Goal: Transaction & Acquisition: Subscribe to service/newsletter

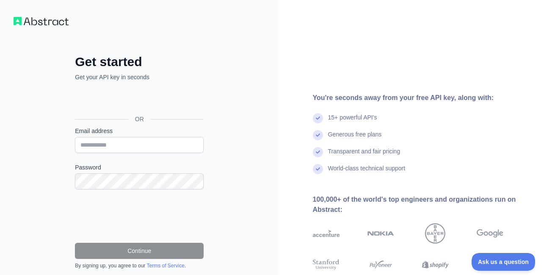
click at [298, 104] on div "You're seconds away from your free API key, along with: 15+ powerful API's Gene…" at bounding box center [411, 174] width 265 height 163
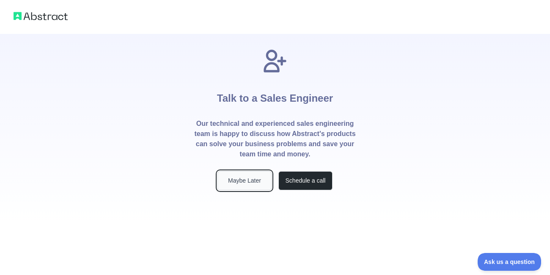
click at [240, 177] on button "Maybe Later" at bounding box center [245, 180] width 54 height 19
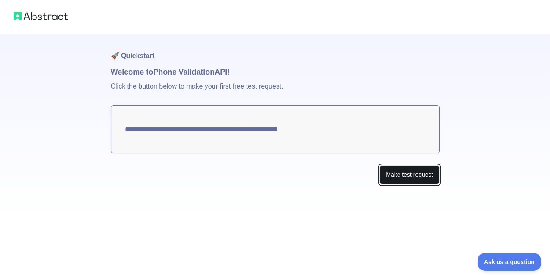
click at [398, 173] on button "Make test request" at bounding box center [410, 174] width 60 height 19
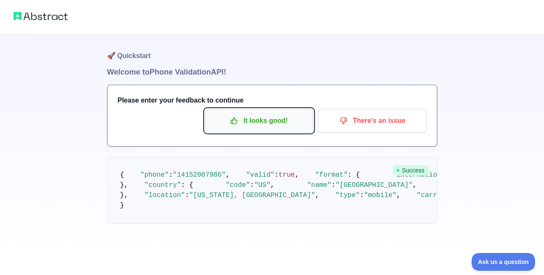
click at [264, 118] on p "It looks good!" at bounding box center [259, 120] width 96 height 14
